Goal: Navigation & Orientation: Find specific page/section

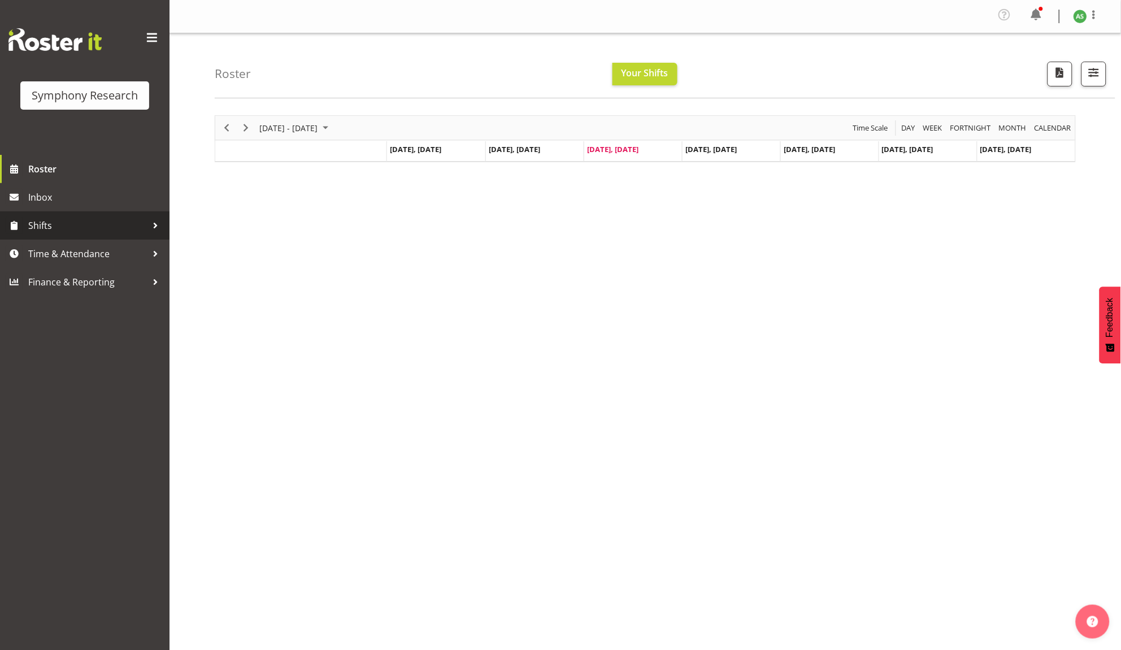
click at [106, 219] on span "Shifts" at bounding box center [87, 225] width 119 height 17
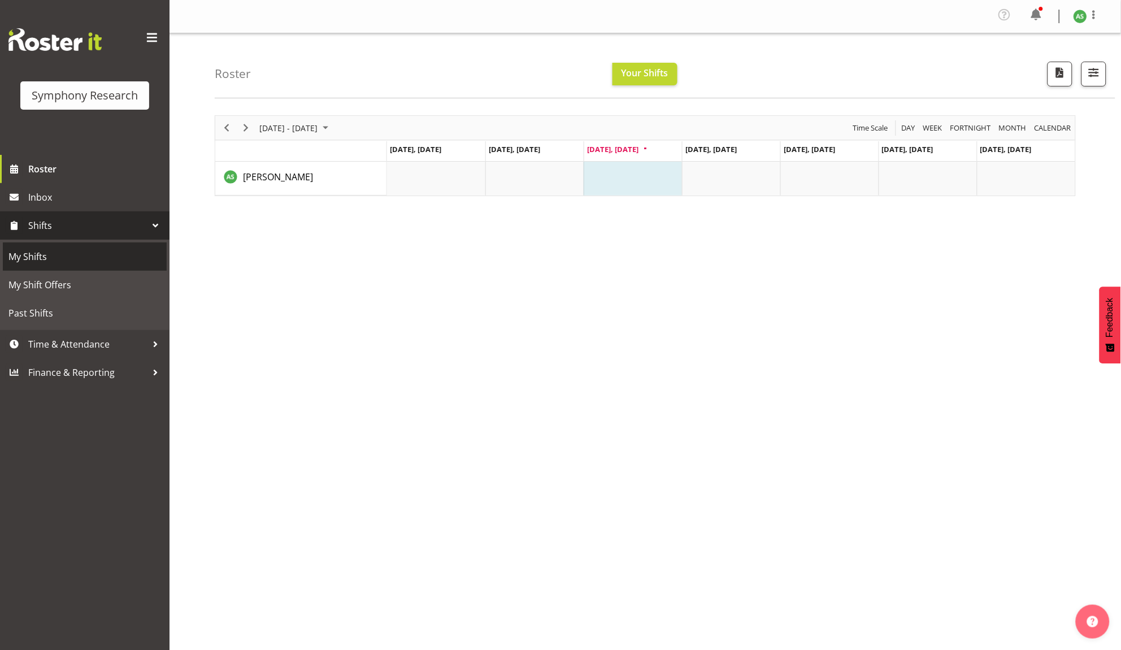
click at [93, 252] on span "My Shifts" at bounding box center [84, 256] width 153 height 17
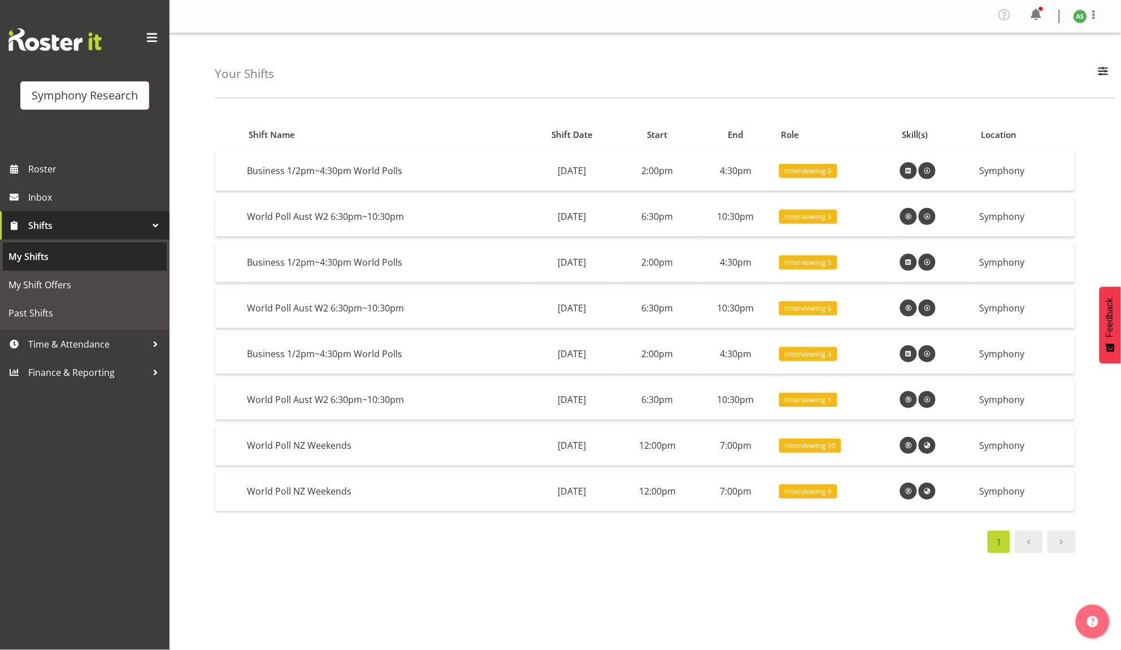
drag, startPoint x: 0, startPoint y: 0, endPoint x: 94, endPoint y: 256, distance: 272.5
click at [94, 256] on span "My Shifts" at bounding box center [84, 256] width 153 height 17
click at [94, 198] on span "Inbox" at bounding box center [96, 197] width 136 height 17
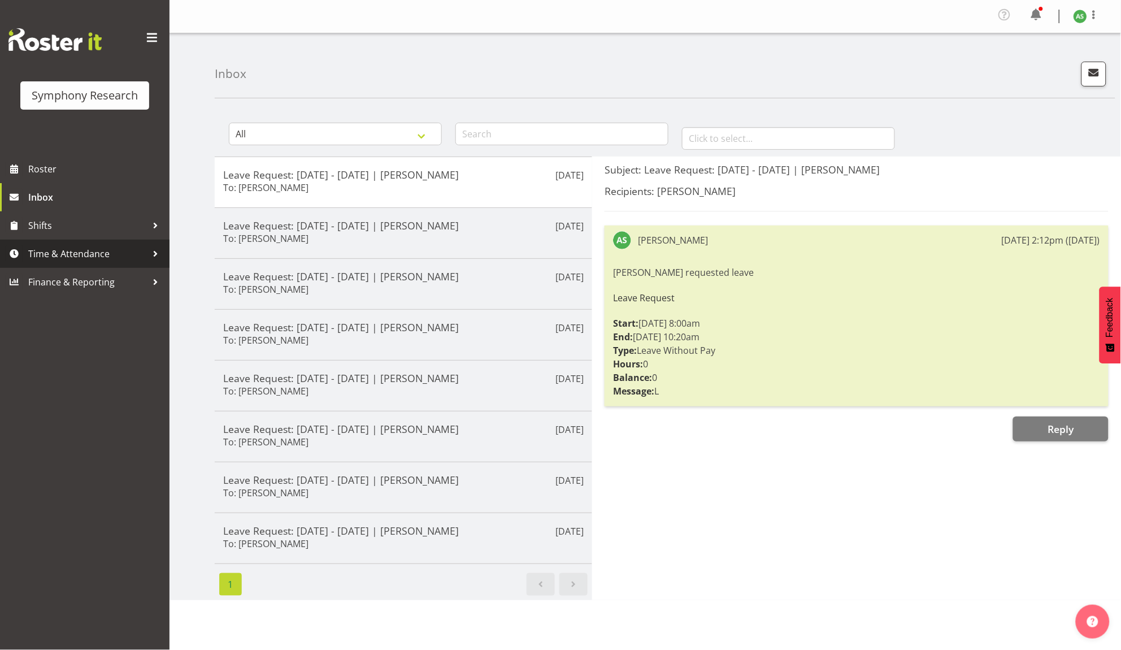
click at [107, 246] on span "Time & Attendance" at bounding box center [87, 253] width 119 height 17
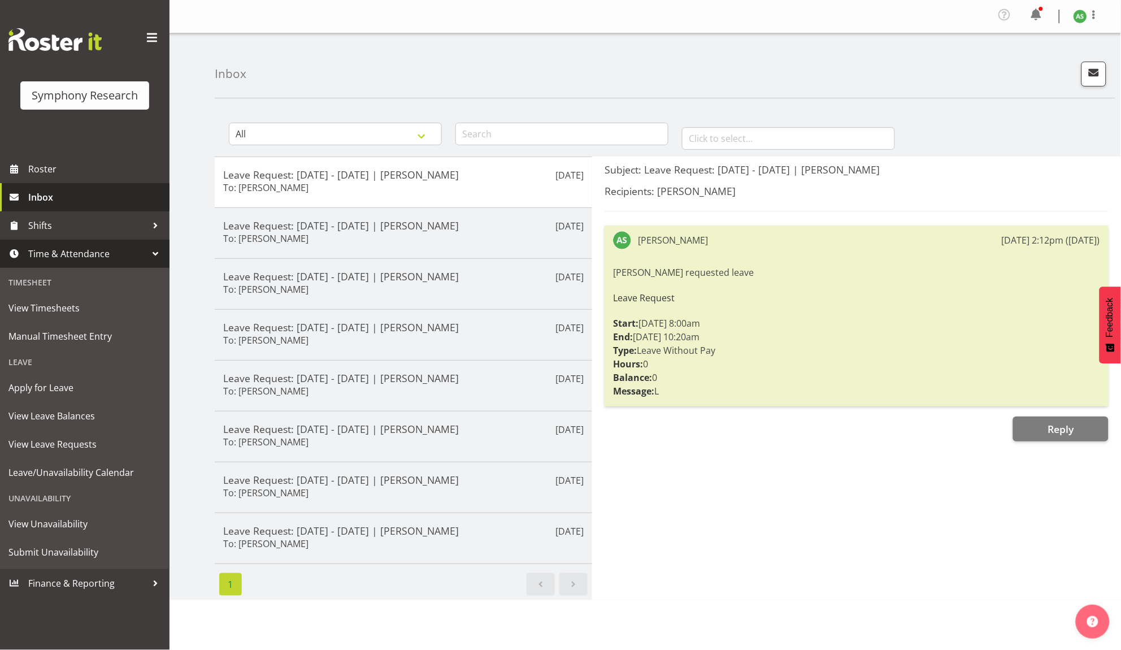
click at [75, 191] on span "Inbox" at bounding box center [96, 197] width 136 height 17
